Goal: Find specific page/section: Find specific page/section

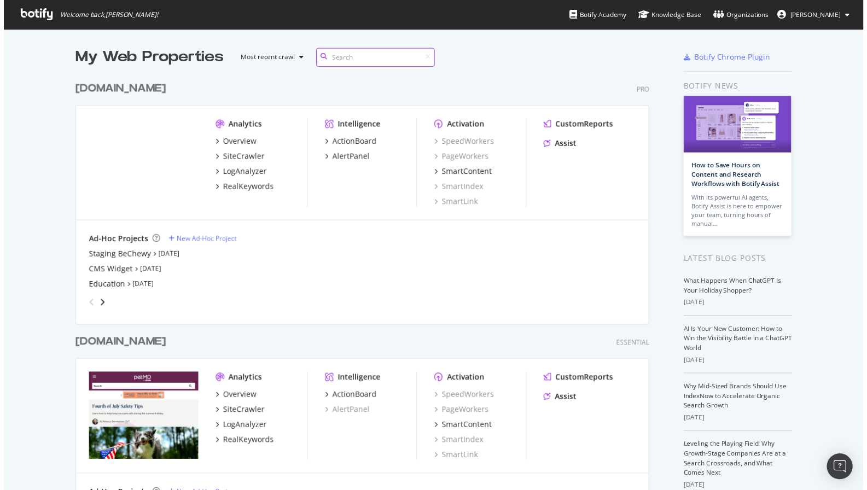
scroll to position [514, 591]
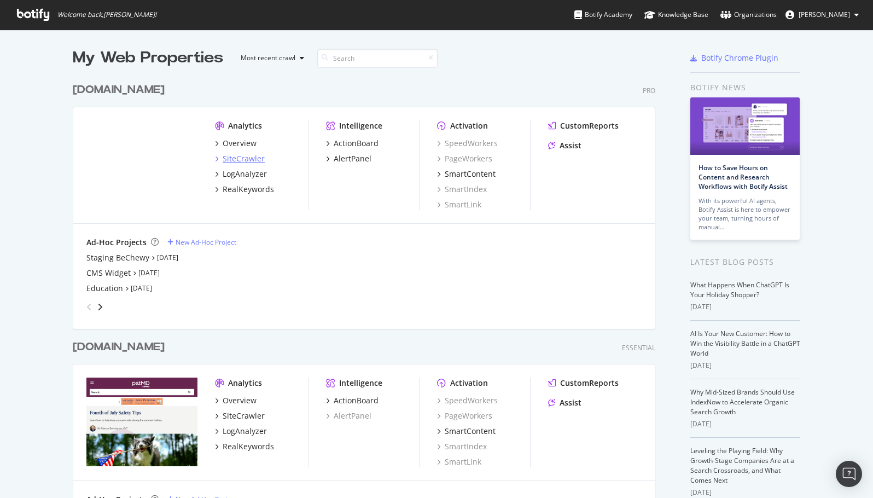
click at [244, 158] on div "SiteCrawler" at bounding box center [244, 158] width 42 height 11
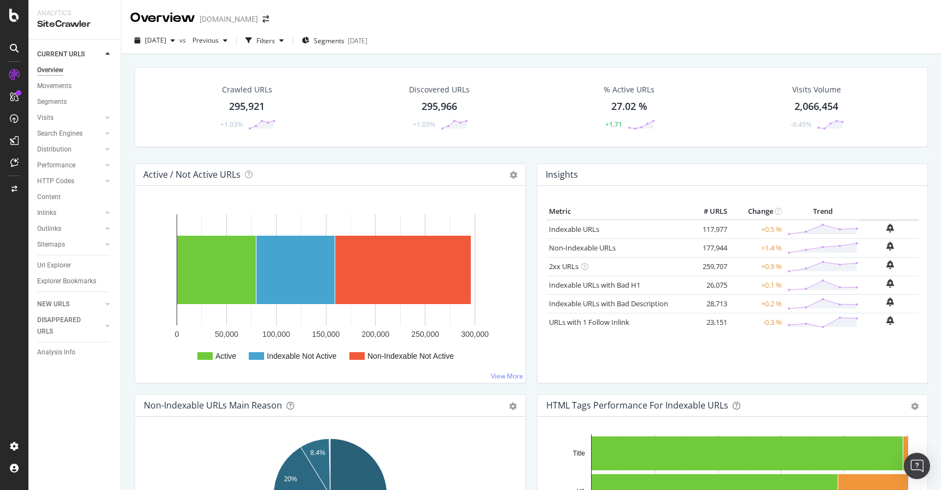
click at [525, 156] on div "Crawled URLs 295,921 +1.03% Discovered URLs 295,966 +1.03% % Active URLs 27.02 …" at bounding box center [531, 115] width 804 height 96
click at [67, 124] on div "ActionBoard" at bounding box center [61, 125] width 43 height 11
